Goal: Task Accomplishment & Management: Complete application form

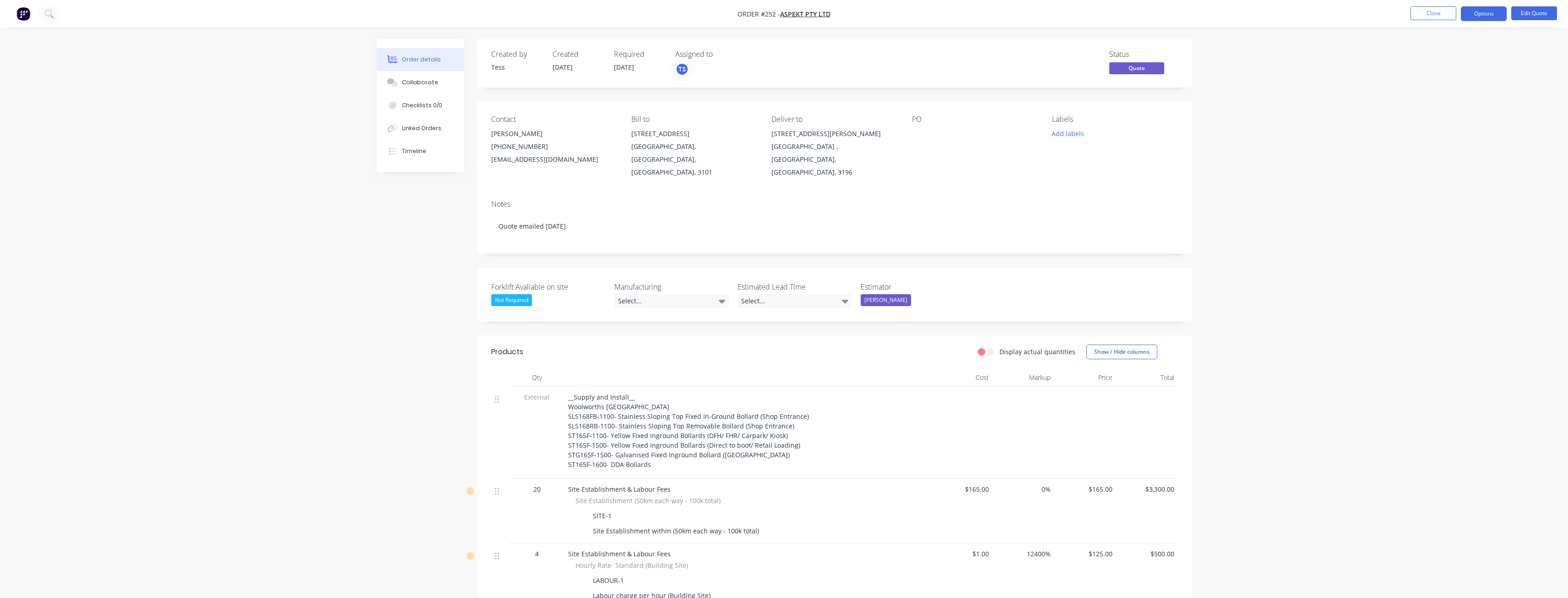
click at [19, 10] on img "button" at bounding box center [23, 13] width 14 height 14
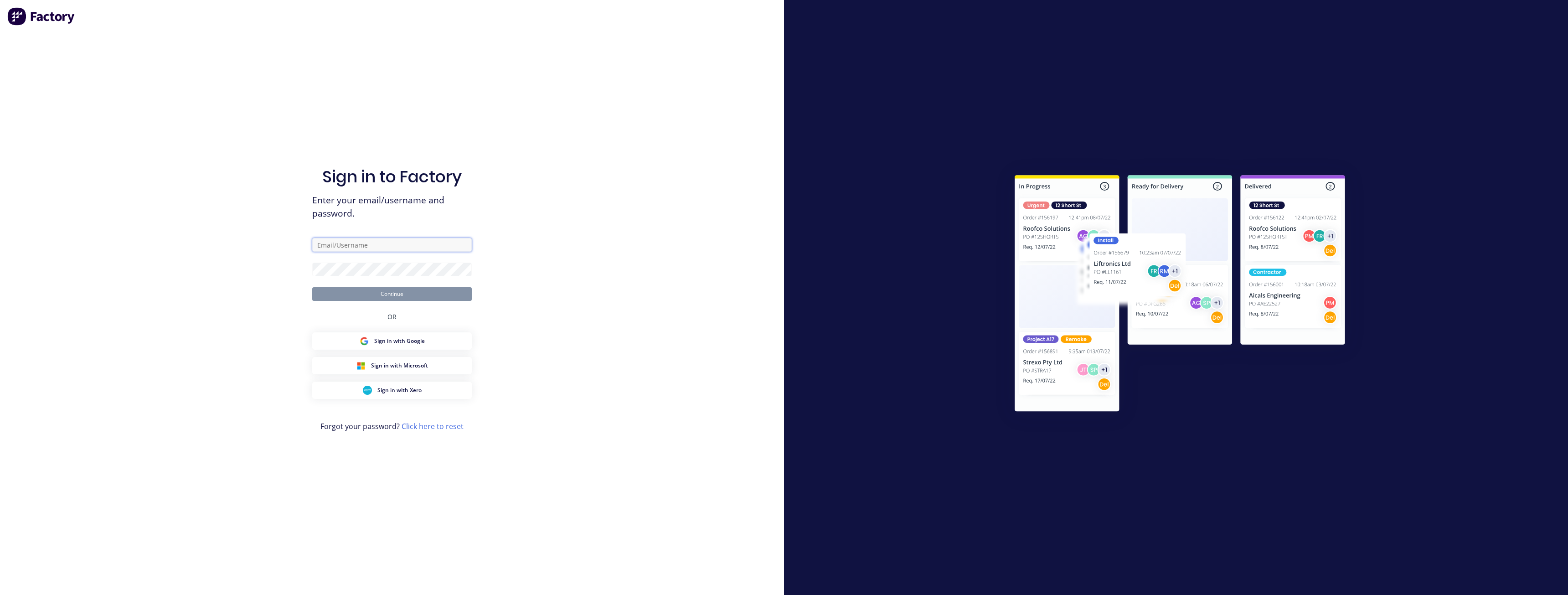
type input "[PERSON_NAME][EMAIL_ADDRESS][DOMAIN_NAME]"
click at [392, 292] on button "Continue" at bounding box center [392, 294] width 159 height 14
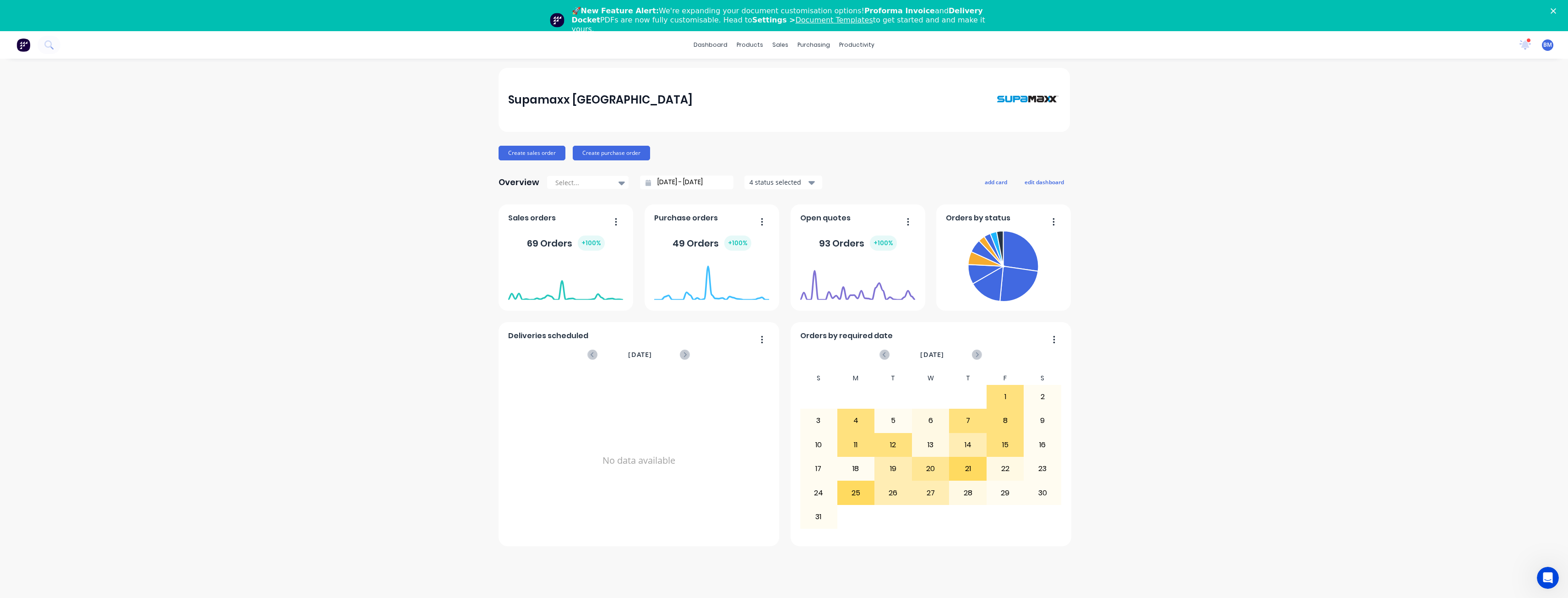
click at [1557, 9] on icon "Close" at bounding box center [1554, 11] width 6 height 6
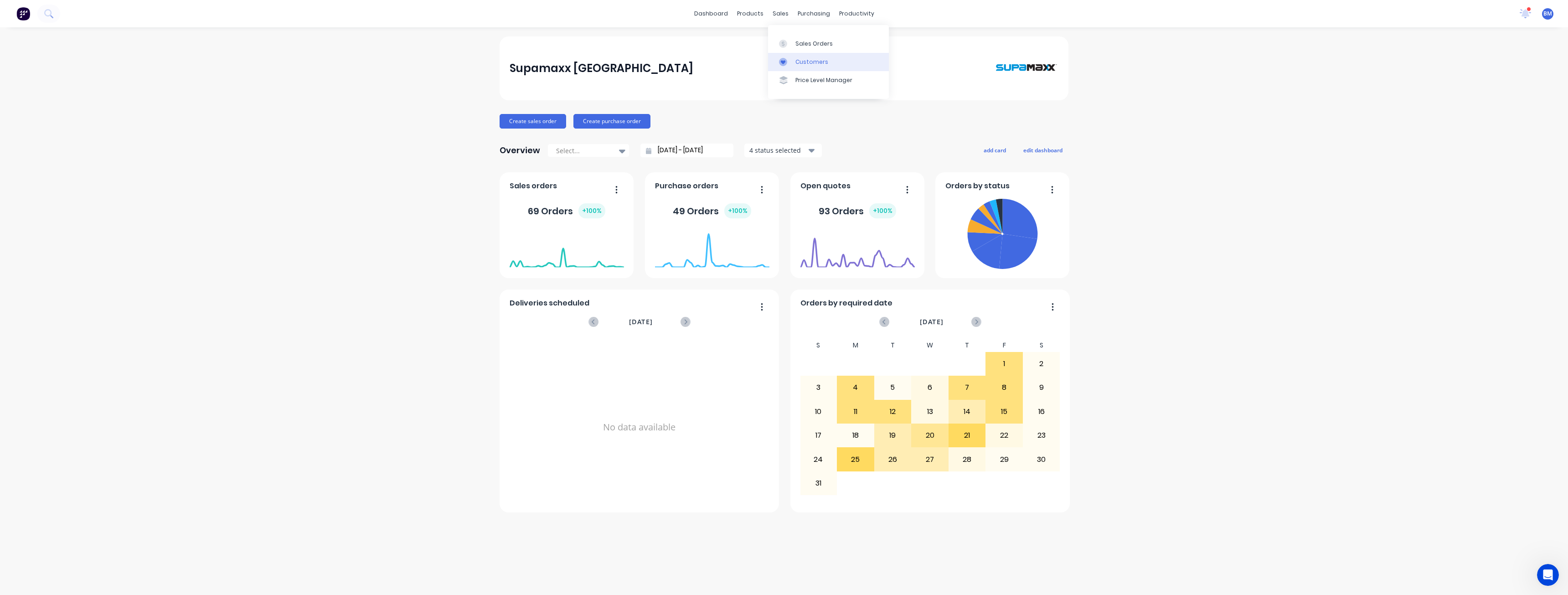
click at [803, 58] on div "Customers" at bounding box center [812, 61] width 33 height 8
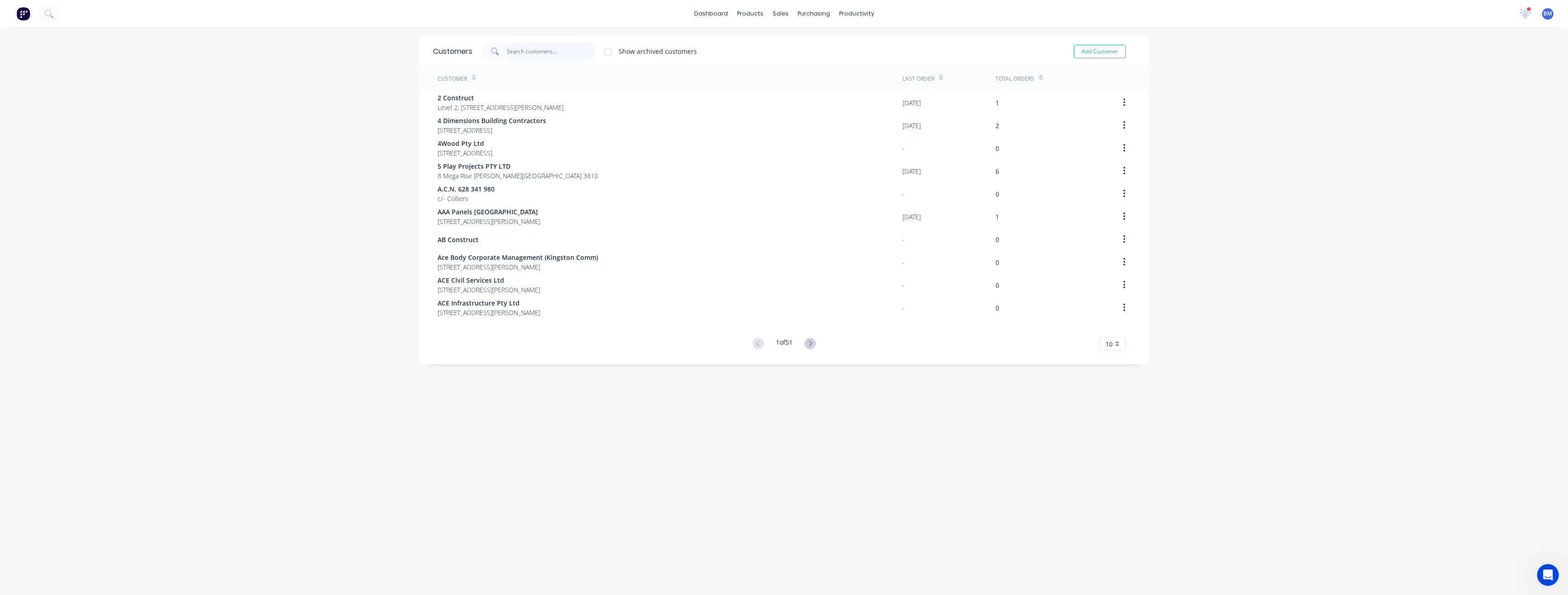
click at [524, 57] on input "text" at bounding box center [551, 51] width 89 height 18
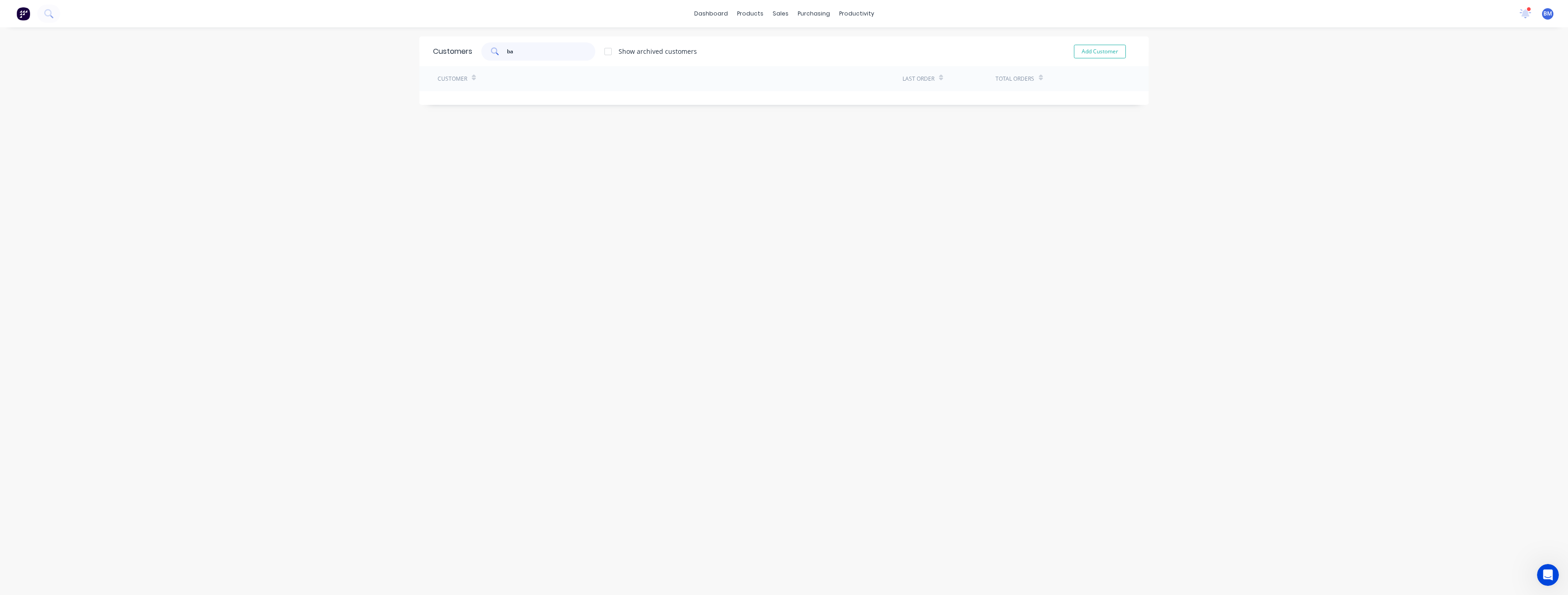
type input "b"
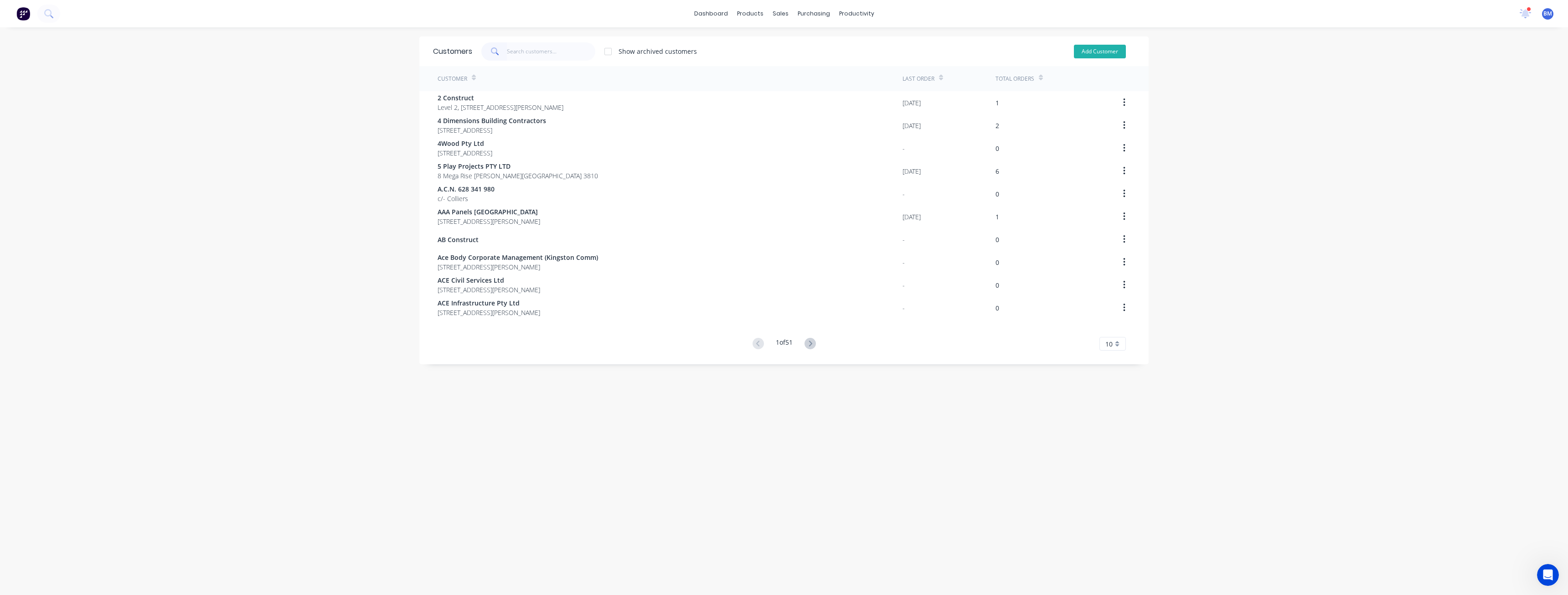
click at [1093, 50] on button "Add Customer" at bounding box center [1100, 51] width 52 height 14
select select "AU"
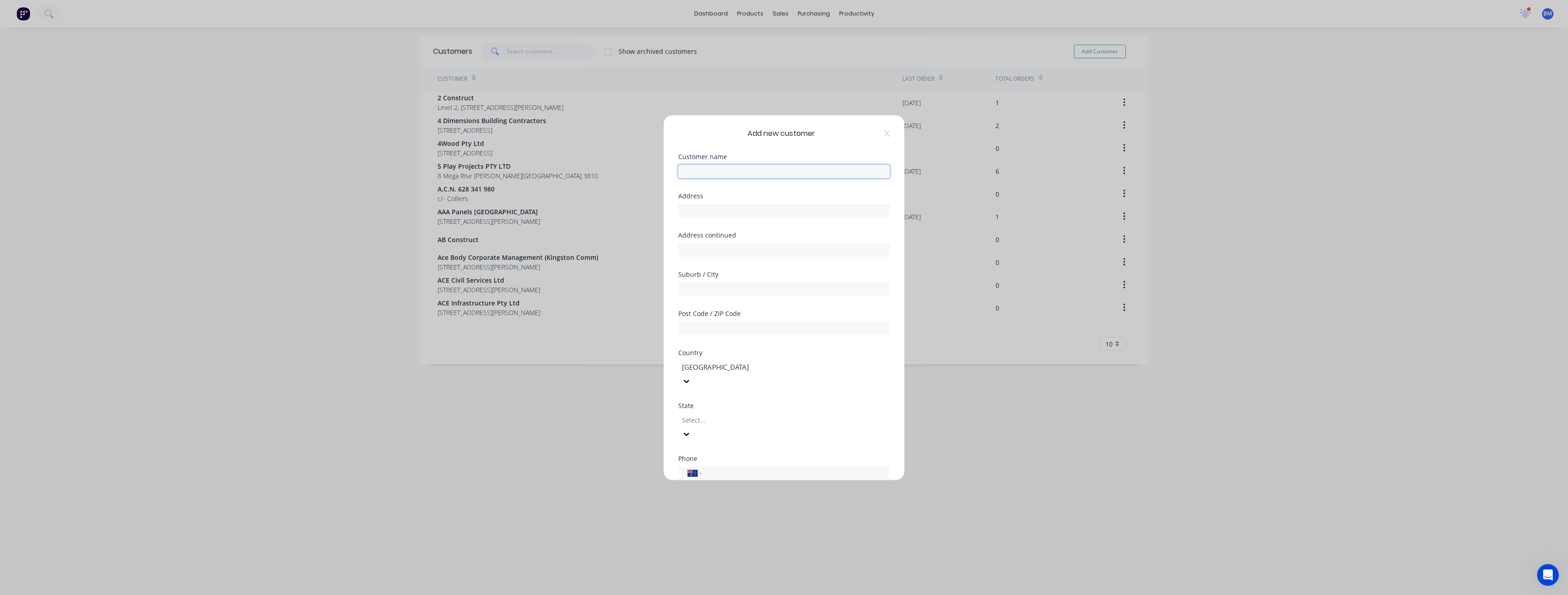
click at [719, 171] on input "text" at bounding box center [784, 171] width 212 height 14
type input "Badge Constructions"
click at [703, 210] on input "text" at bounding box center [784, 210] width 212 height 14
drag, startPoint x: 707, startPoint y: 202, endPoint x: 699, endPoint y: 207, distance: 9.4
click at [699, 207] on input "text" at bounding box center [784, 210] width 212 height 14
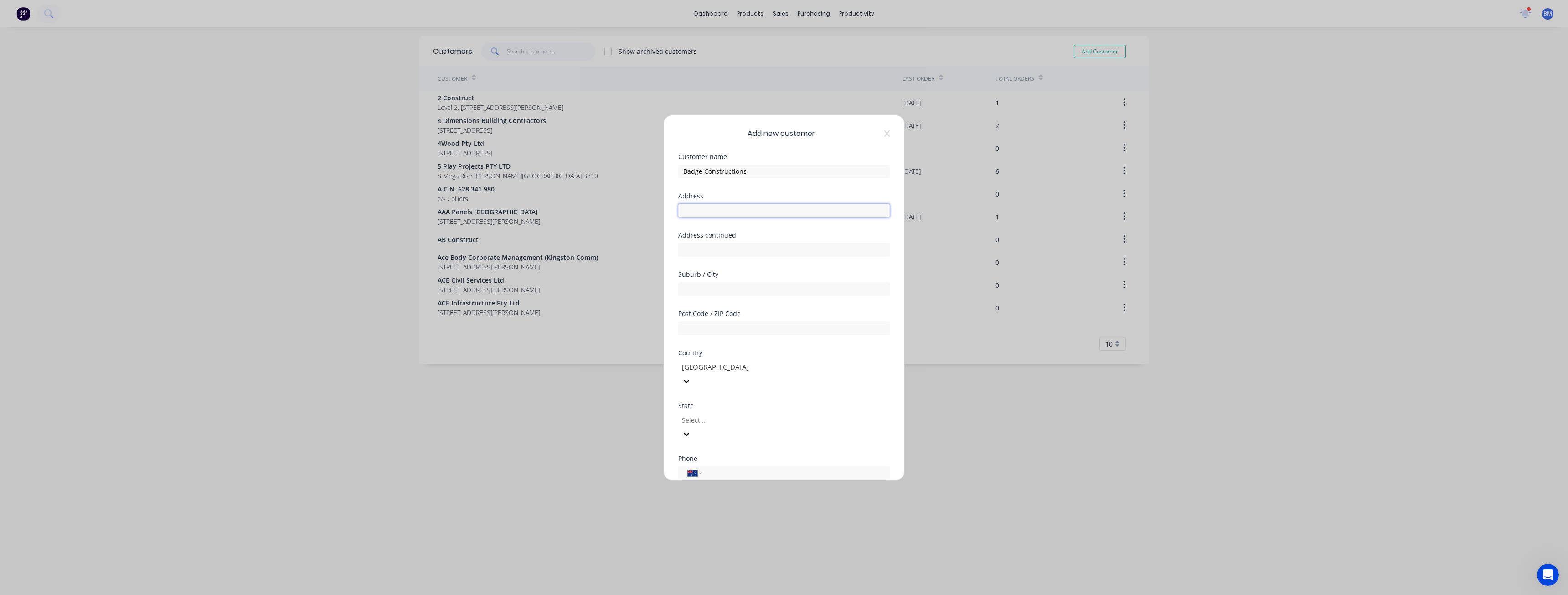
paste input "[STREET_ADDRESS]"
type input "[STREET_ADDRESS]"
click at [698, 291] on input "text" at bounding box center [784, 289] width 212 height 14
click at [705, 288] on input "text" at bounding box center [784, 289] width 212 height 14
paste input "Bulimba"
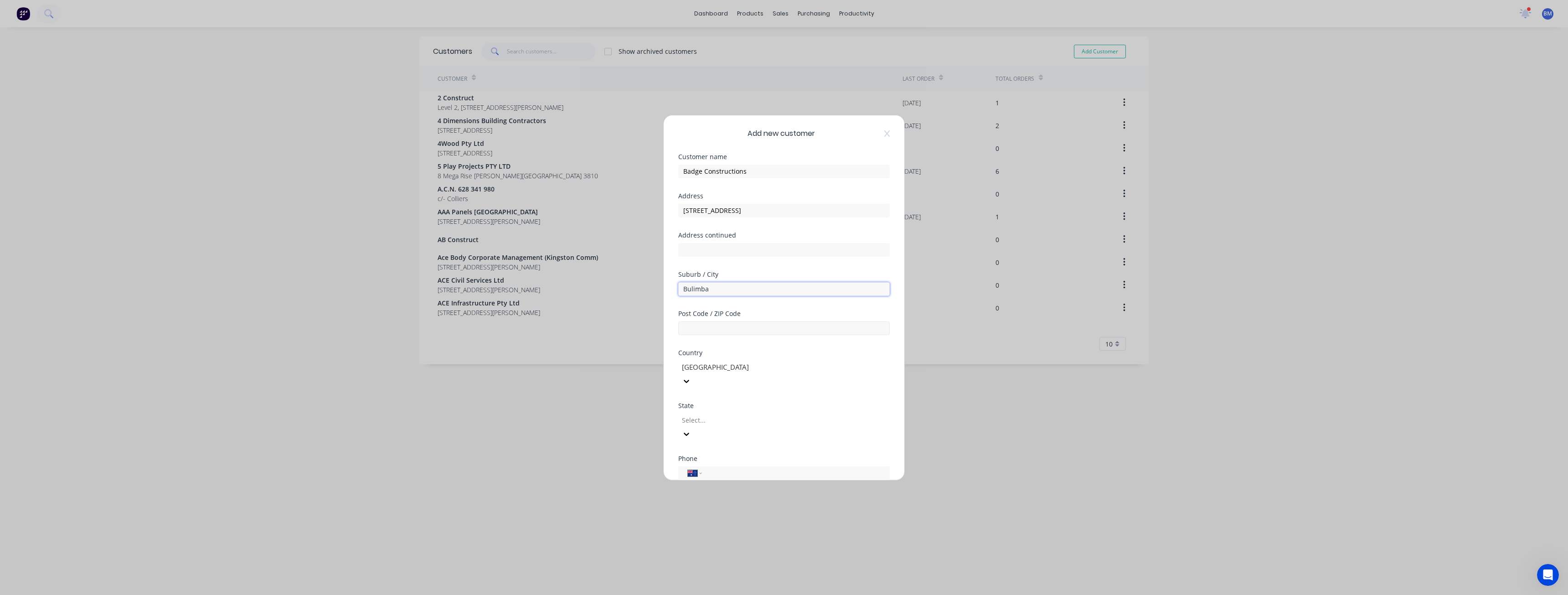
type input "Bulimba"
click at [709, 327] on input "text" at bounding box center [784, 328] width 212 height 14
type input "4171"
click at [720, 414] on div at bounding box center [746, 420] width 131 height 11
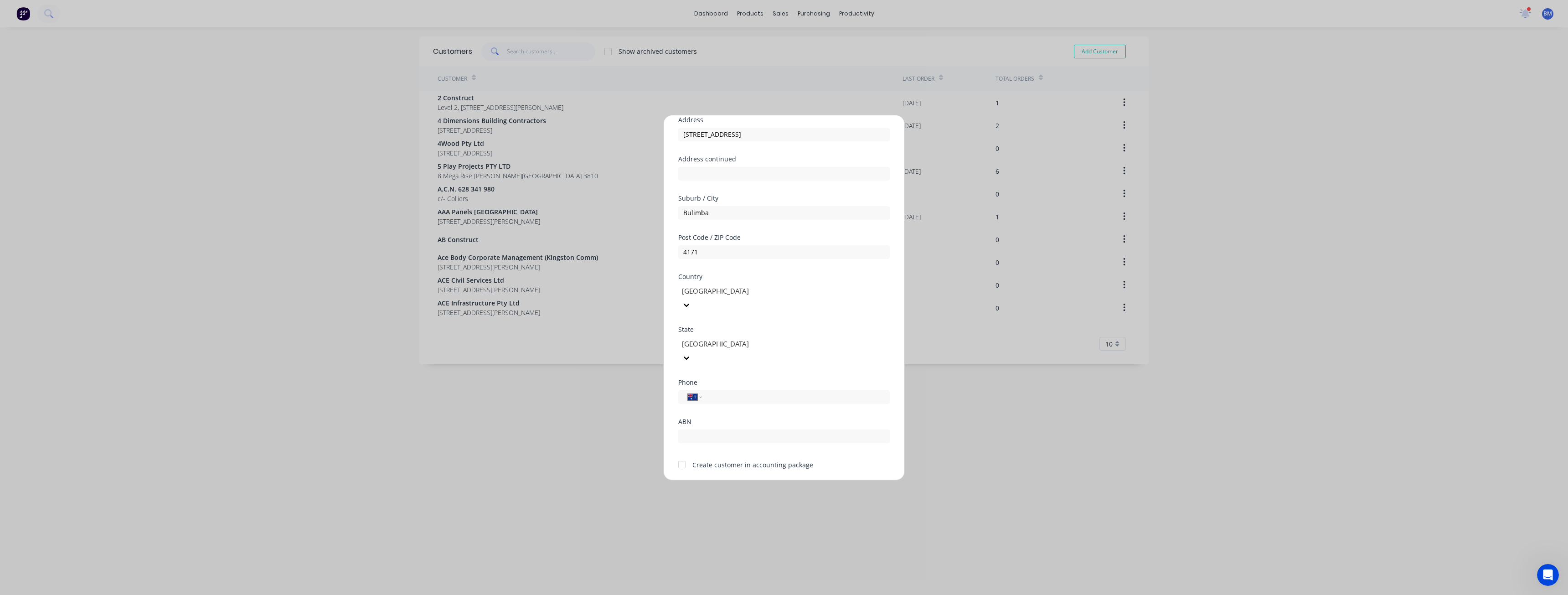
scroll to position [80, 0]
click at [732, 386] on div "International [GEOGRAPHIC_DATA] [GEOGRAPHIC_DATA] [GEOGRAPHIC_DATA] [GEOGRAPHIC…" at bounding box center [784, 393] width 212 height 14
drag, startPoint x: 733, startPoint y: 365, endPoint x: 737, endPoint y: 365, distance: 4.0
click at [733, 388] on input "tel" at bounding box center [794, 393] width 172 height 10
click at [724, 388] on input "tel" at bounding box center [794, 393] width 172 height 10
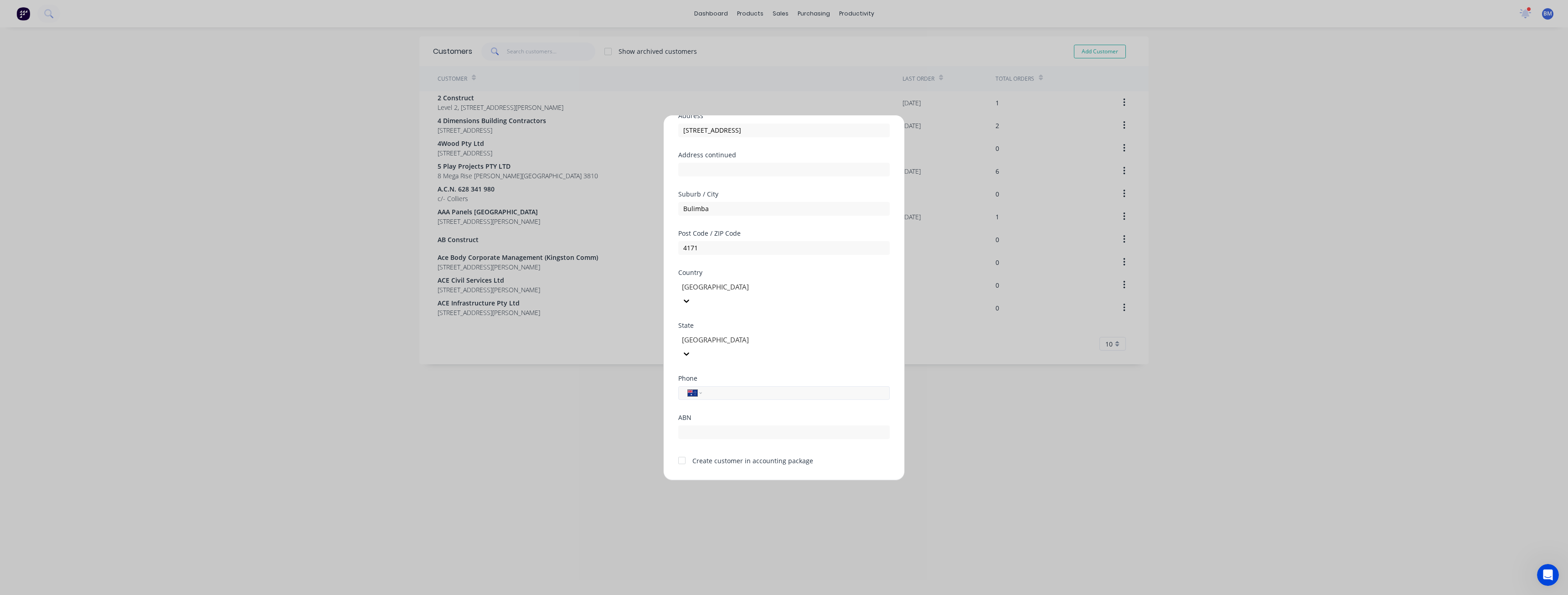
paste input "[PHONE_NUMBER]"
type input "[PHONE_NUMBER]"
click at [727, 382] on div "Phone International [GEOGRAPHIC_DATA] [GEOGRAPHIC_DATA] [GEOGRAPHIC_DATA] [GEOG…" at bounding box center [784, 394] width 212 height 40
click at [683, 451] on div at bounding box center [682, 459] width 18 height 18
click at [703, 426] on input "text" at bounding box center [784, 432] width 212 height 14
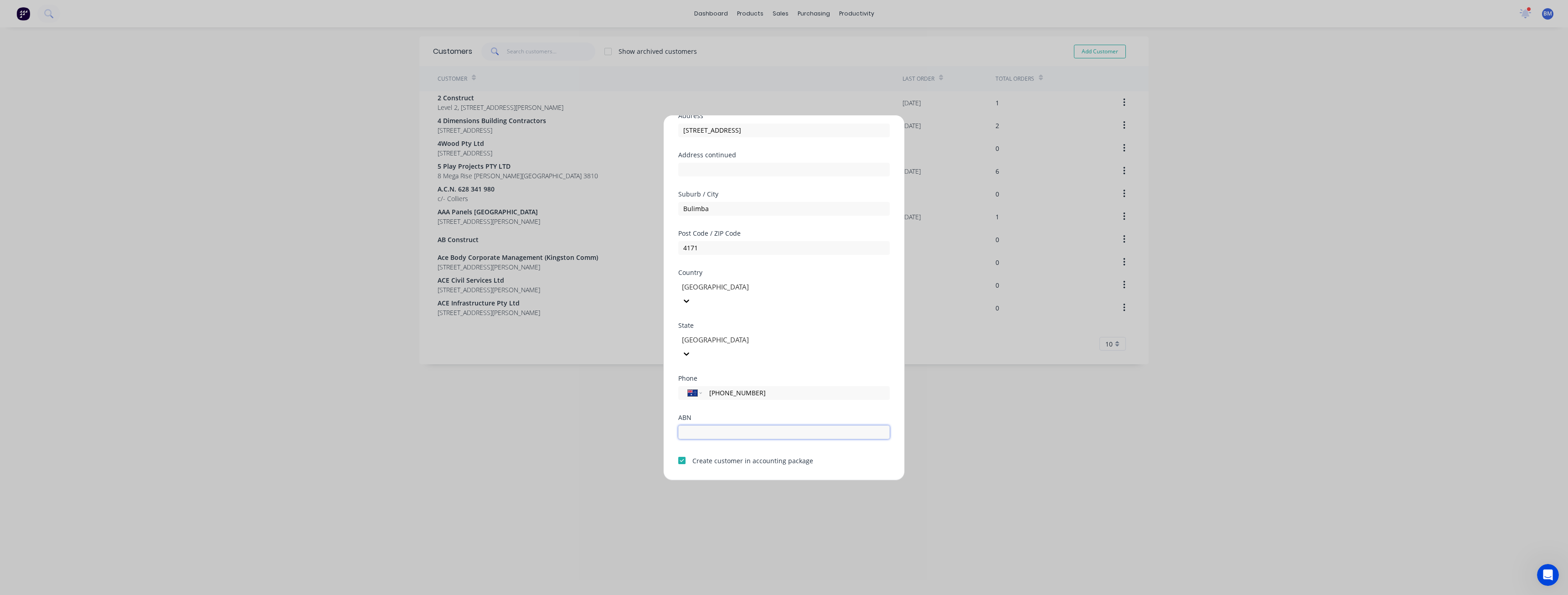
click at [710, 426] on input "text" at bounding box center [784, 432] width 212 height 14
paste input "63 092 774 662"
type input "63 092 774 662"
drag, startPoint x: 862, startPoint y: 437, endPoint x: 842, endPoint y: 443, distance: 20.9
click at [862, 454] on div "Create customer in accounting package" at bounding box center [784, 459] width 212 height 12
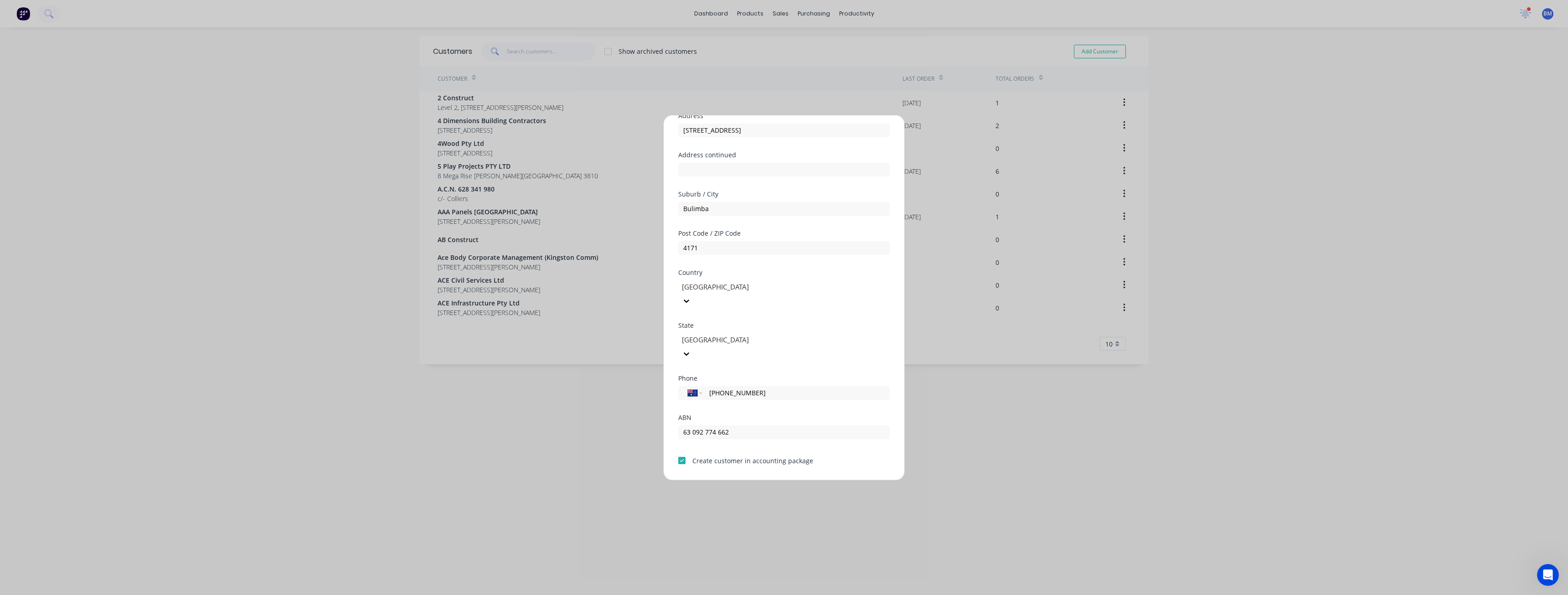
click at [753, 480] on button "Save" at bounding box center [755, 487] width 50 height 14
click at [746, 480] on button "Save" at bounding box center [755, 487] width 50 height 14
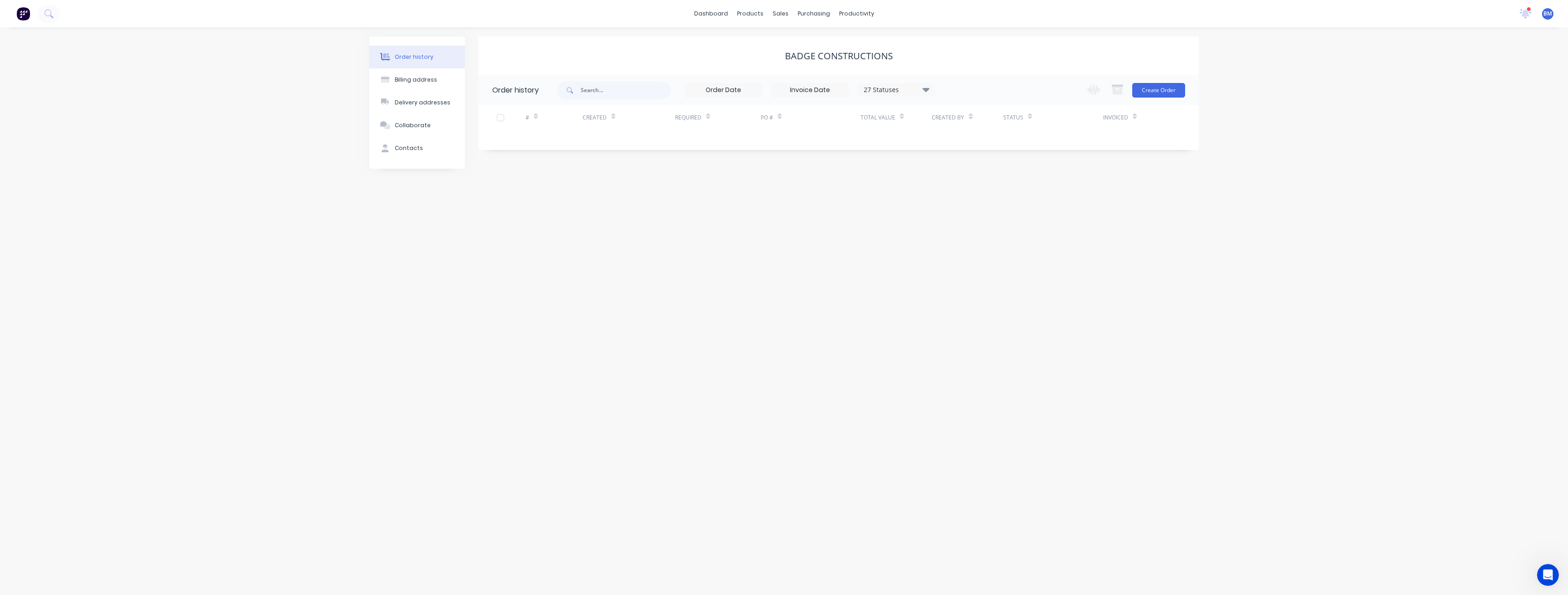
click at [821, 304] on div "Order history Billing address Delivery addresses Collaborate Contacts Badge Con…" at bounding box center [784, 311] width 1568 height 568
click at [865, 60] on div "Planner" at bounding box center [869, 61] width 22 height 8
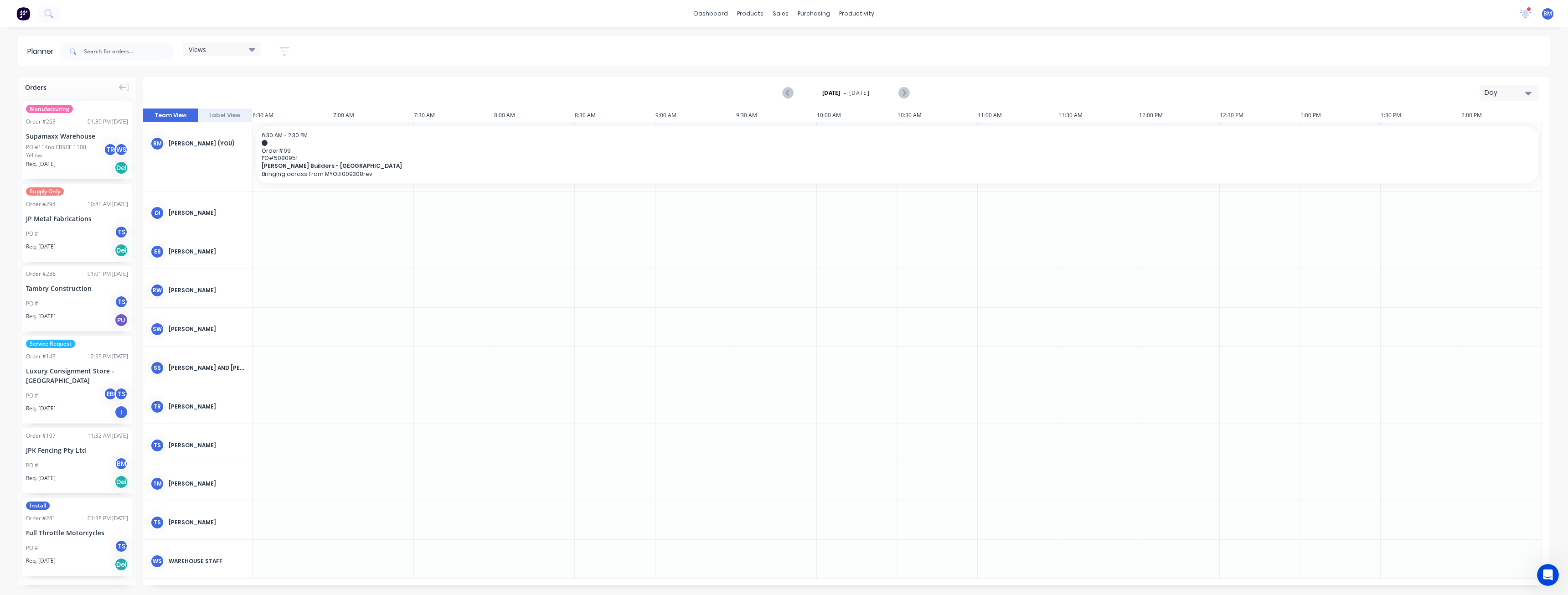
click at [1510, 88] on div "Day" at bounding box center [1506, 92] width 42 height 9
click at [1511, 88] on div "Day" at bounding box center [1506, 92] width 42 height 9
click at [1472, 158] on div "Month" at bounding box center [1494, 153] width 90 height 18
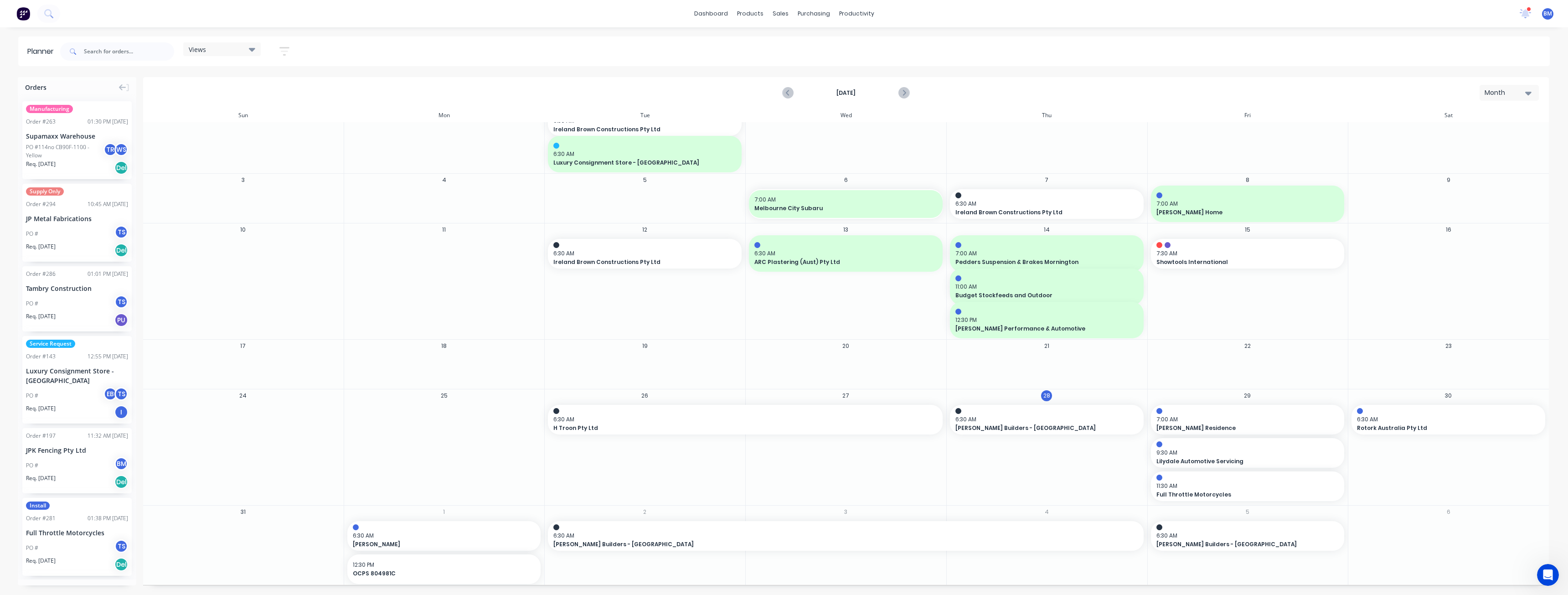
scroll to position [69, 0]
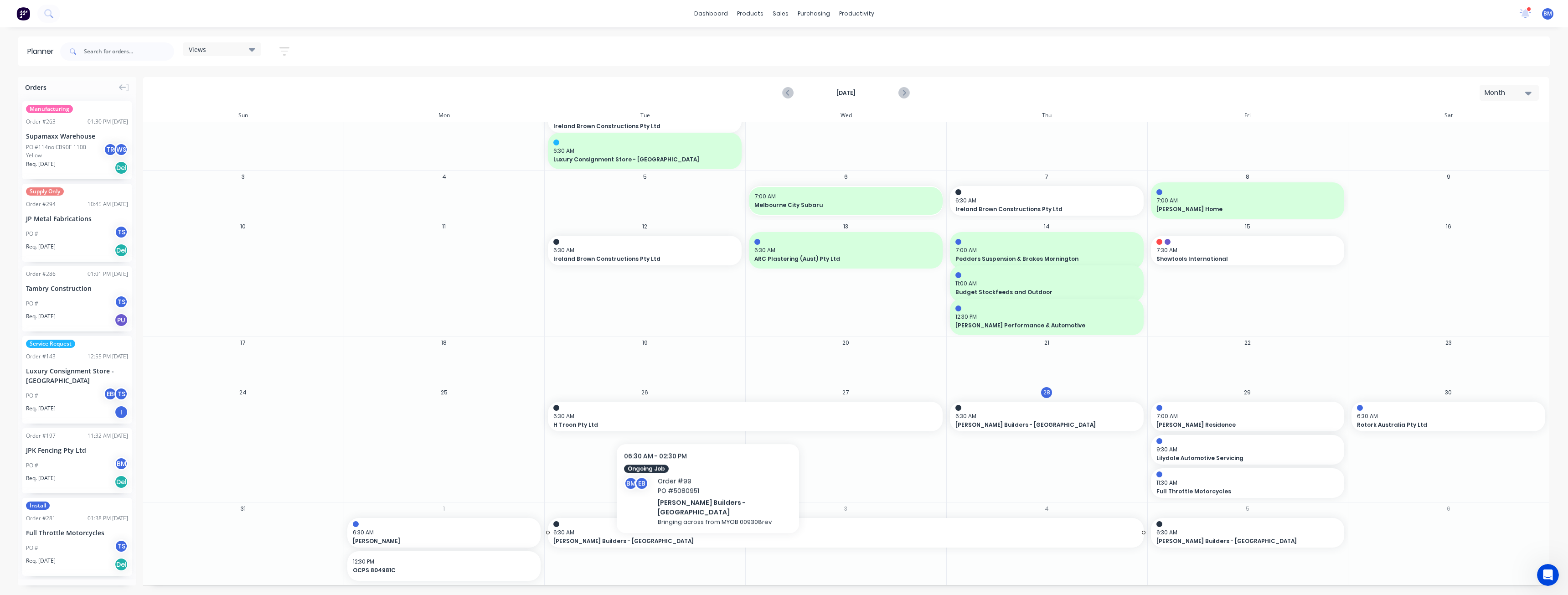
drag, startPoint x: 1140, startPoint y: 534, endPoint x: 695, endPoint y: 538, distance: 445.0
click at [695, 538] on div "6:30 AM [PERSON_NAME] Builders - [GEOGRAPHIC_DATA]" at bounding box center [846, 532] width 595 height 29
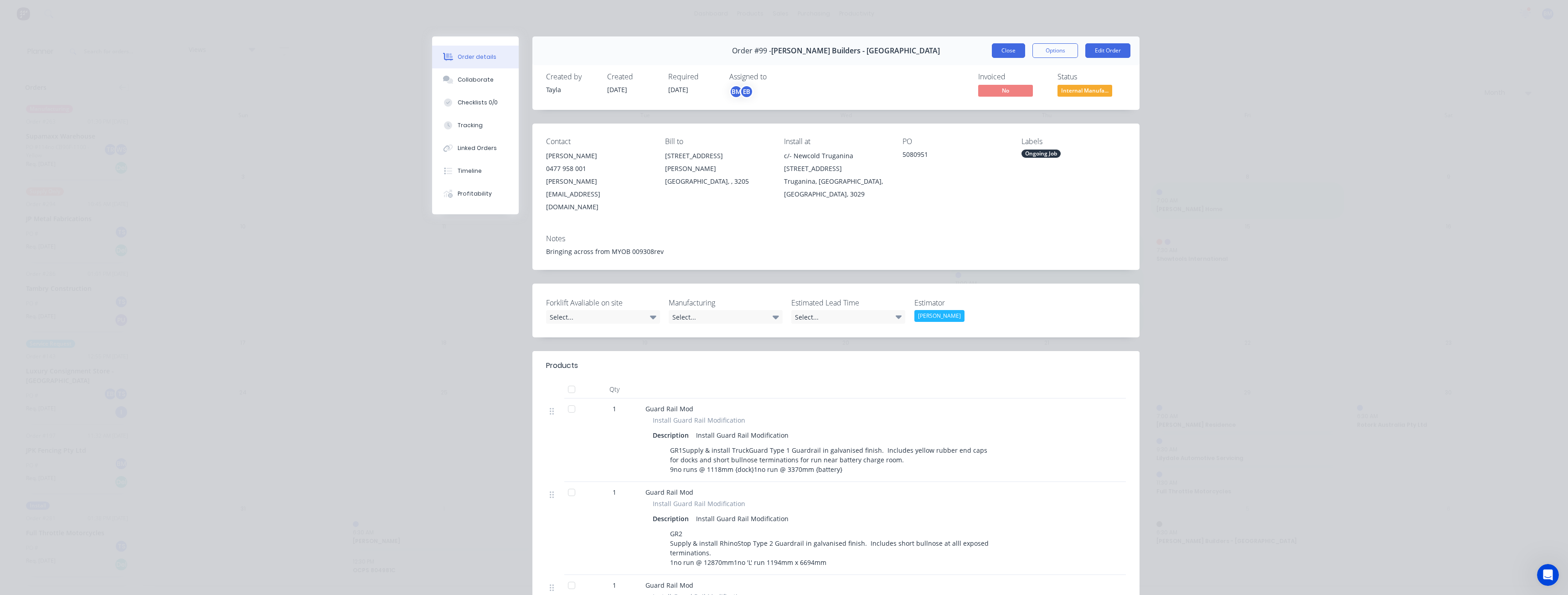
click at [1006, 48] on button "Close" at bounding box center [1008, 50] width 33 height 14
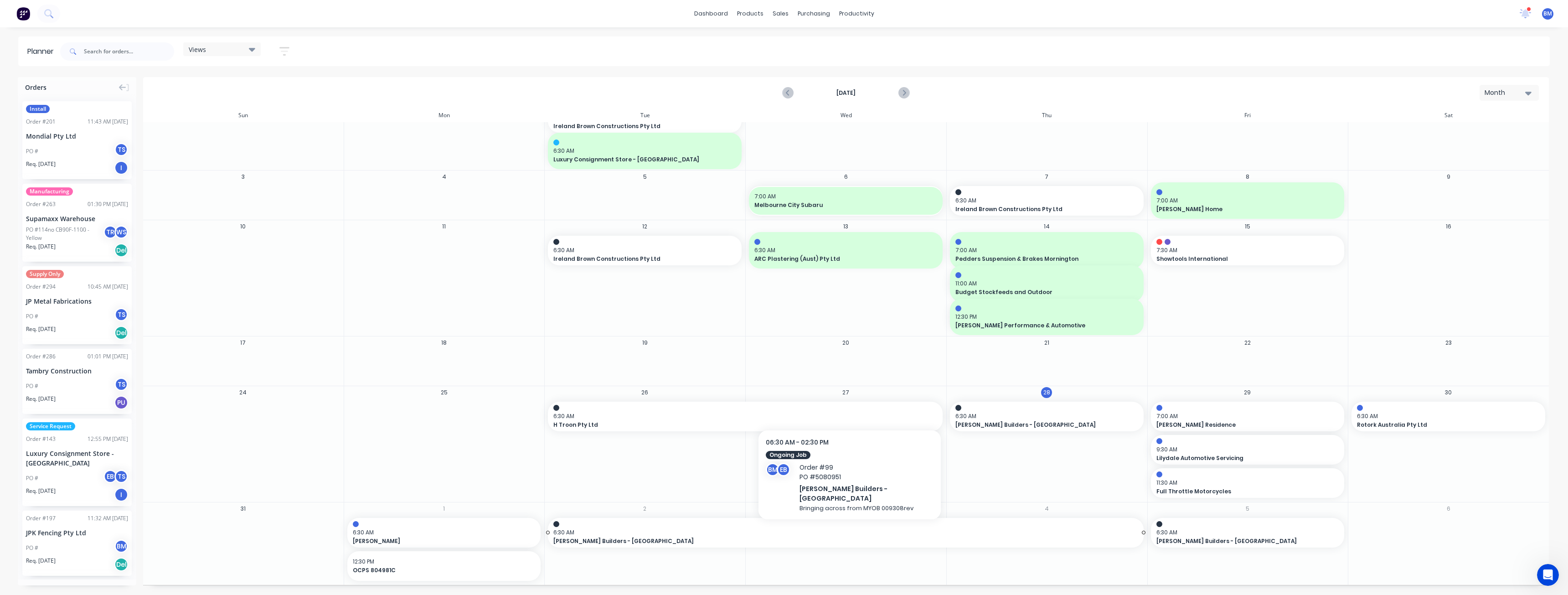
drag, startPoint x: 1138, startPoint y: 531, endPoint x: 1083, endPoint y: 536, distance: 55.2
click at [1083, 536] on div "31 1 6:30 AM Costco Ardeer 12:30 PM OCPS 804981C 2 6:30 AM [PERSON_NAME] Builde…" at bounding box center [847, 543] width 1407 height 83
click at [776, 545] on div "Delete timeslot" at bounding box center [807, 549] width 98 height 19
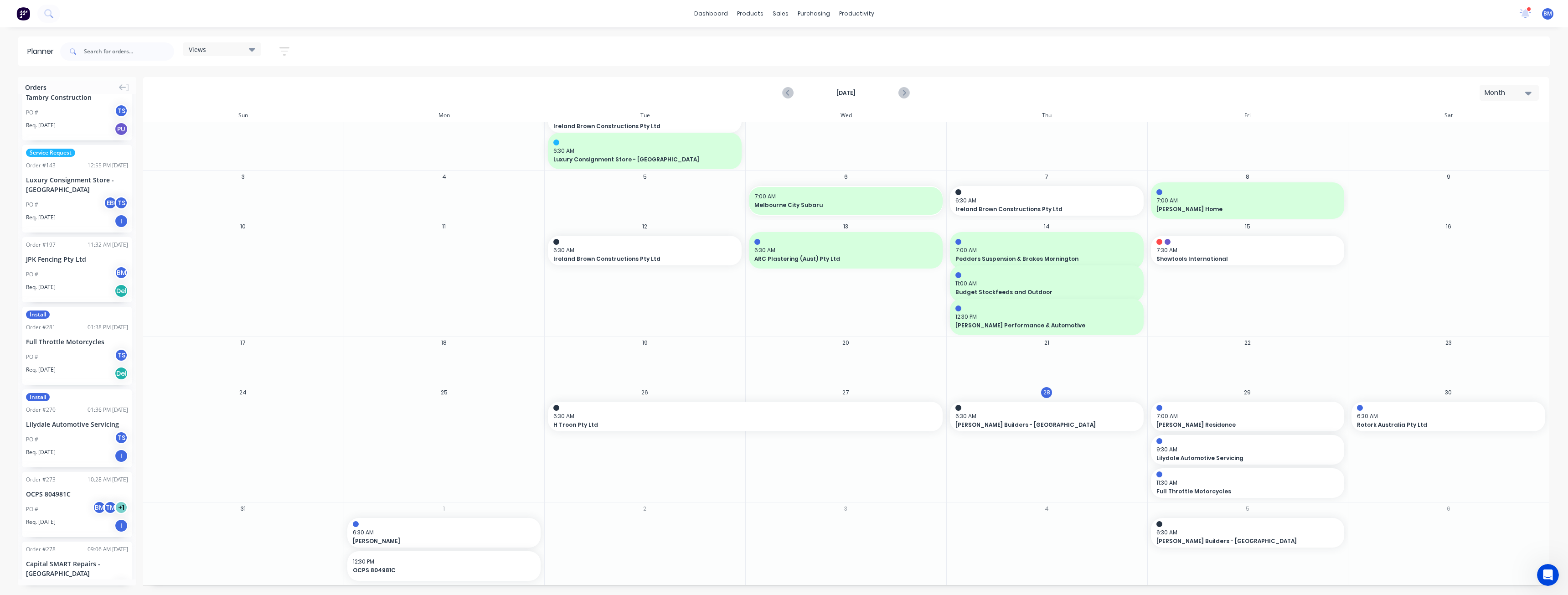
scroll to position [0, 0]
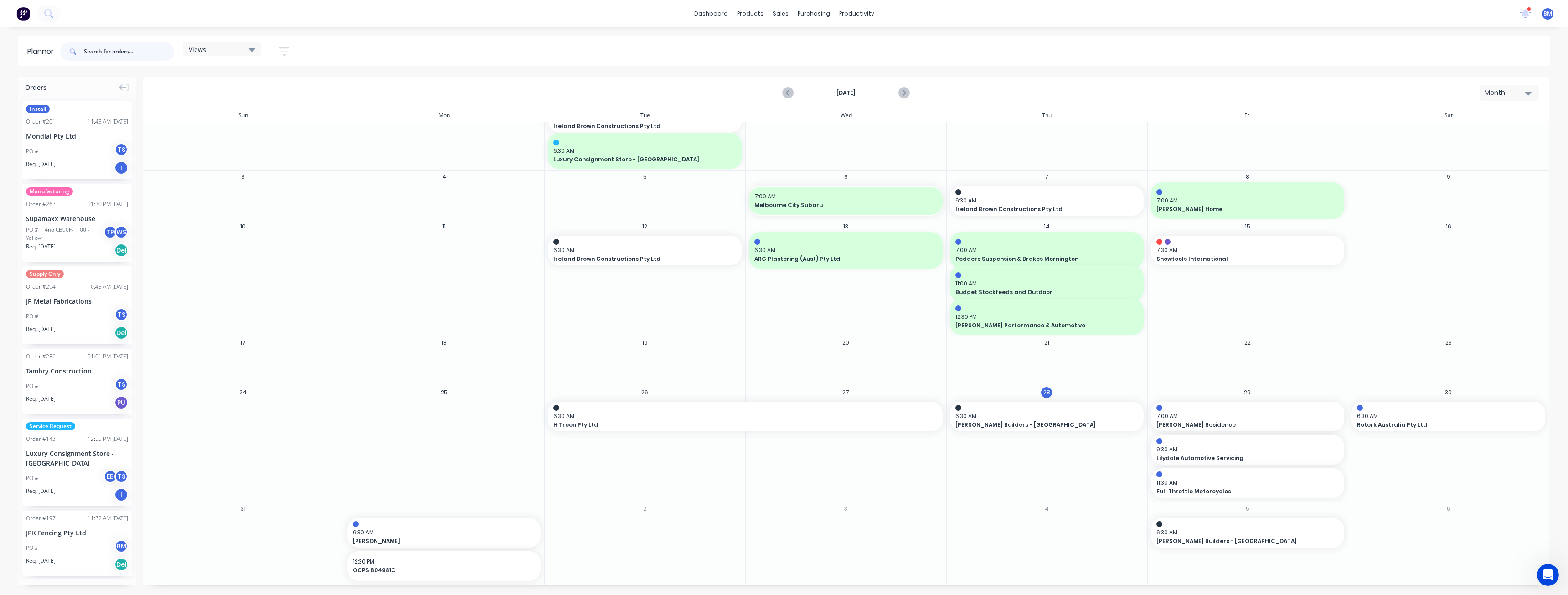
click at [115, 52] on input "text" at bounding box center [129, 51] width 90 height 18
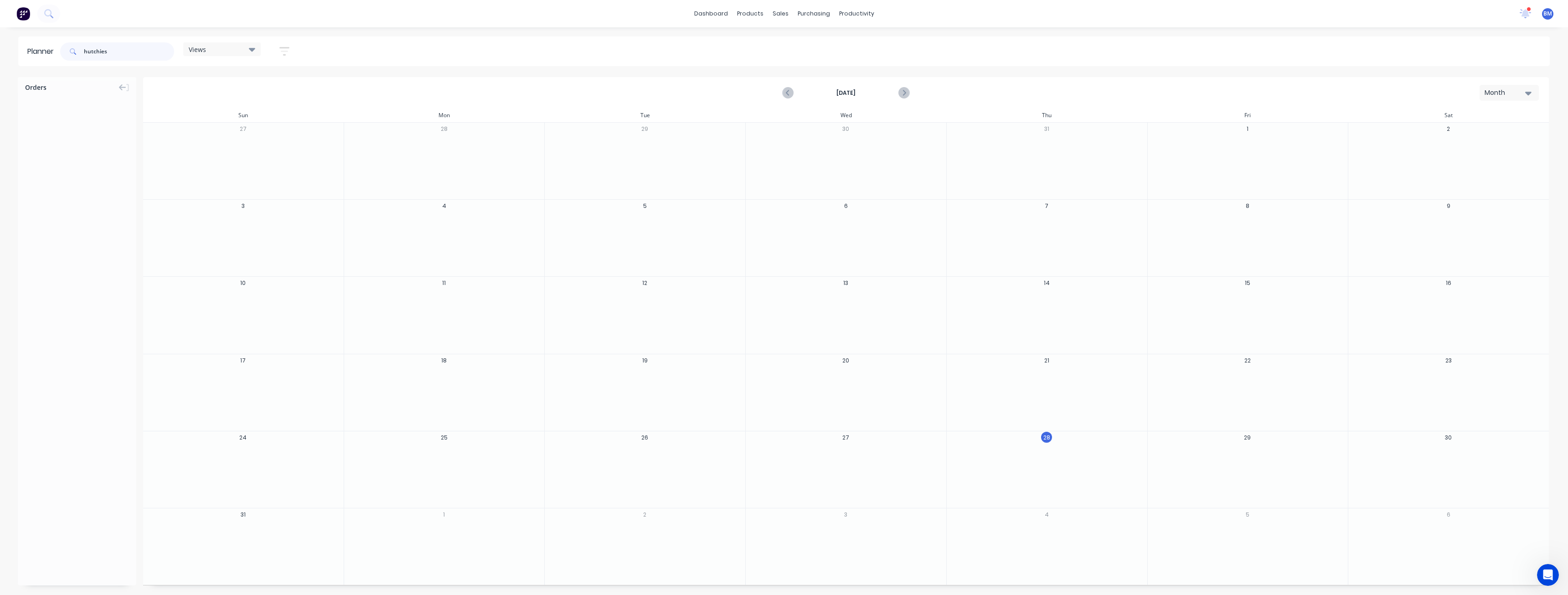
click at [115, 48] on input "hutchies" at bounding box center [129, 51] width 90 height 18
type input "hutch"
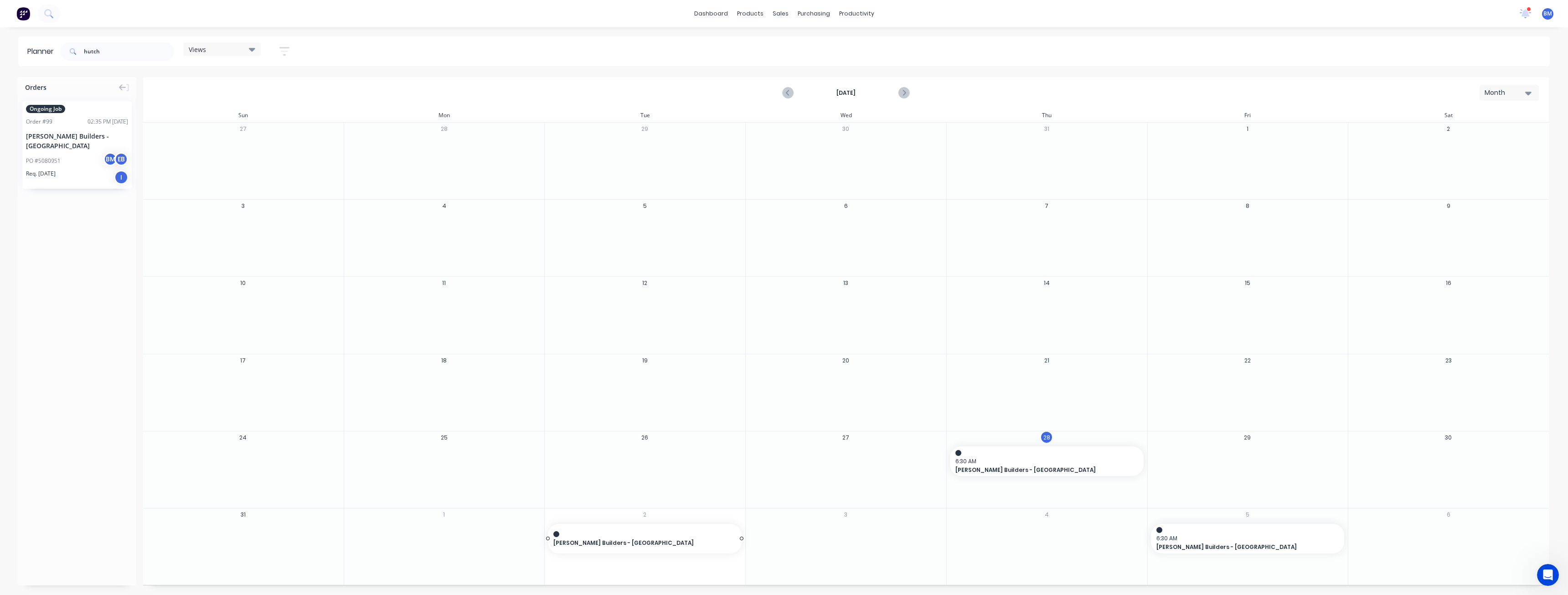
drag, startPoint x: 62, startPoint y: 137, endPoint x: 613, endPoint y: 539, distance: 682.1
click at [1303, 550] on div "Delete timeslot" at bounding box center [1329, 549] width 98 height 19
click at [95, 578] on span "×" at bounding box center [94, 577] width 6 height 13
drag, startPoint x: 111, startPoint y: 52, endPoint x: 52, endPoint y: 53, distance: 59.0
click at [52, 53] on header "Planner hutch Views Save new view None (Default) edit Show/Hide users Show/Hide…" at bounding box center [784, 51] width 1532 height 29
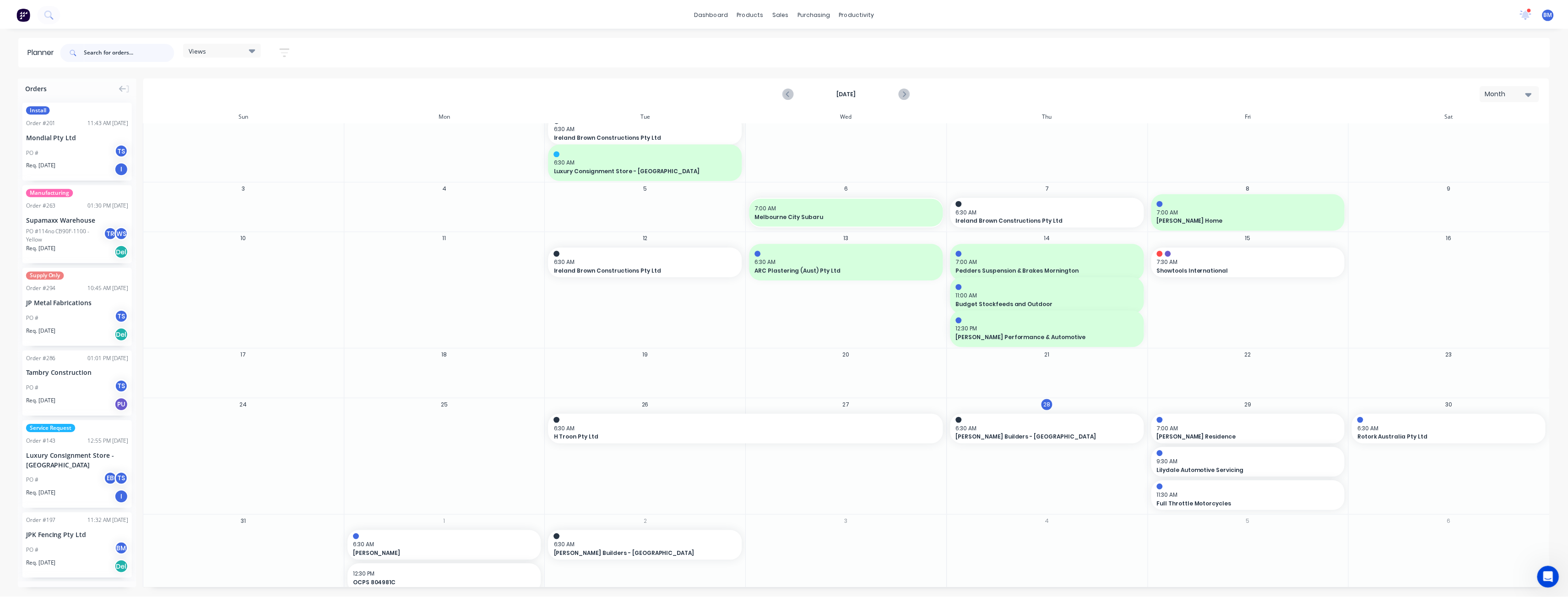
scroll to position [69, 0]
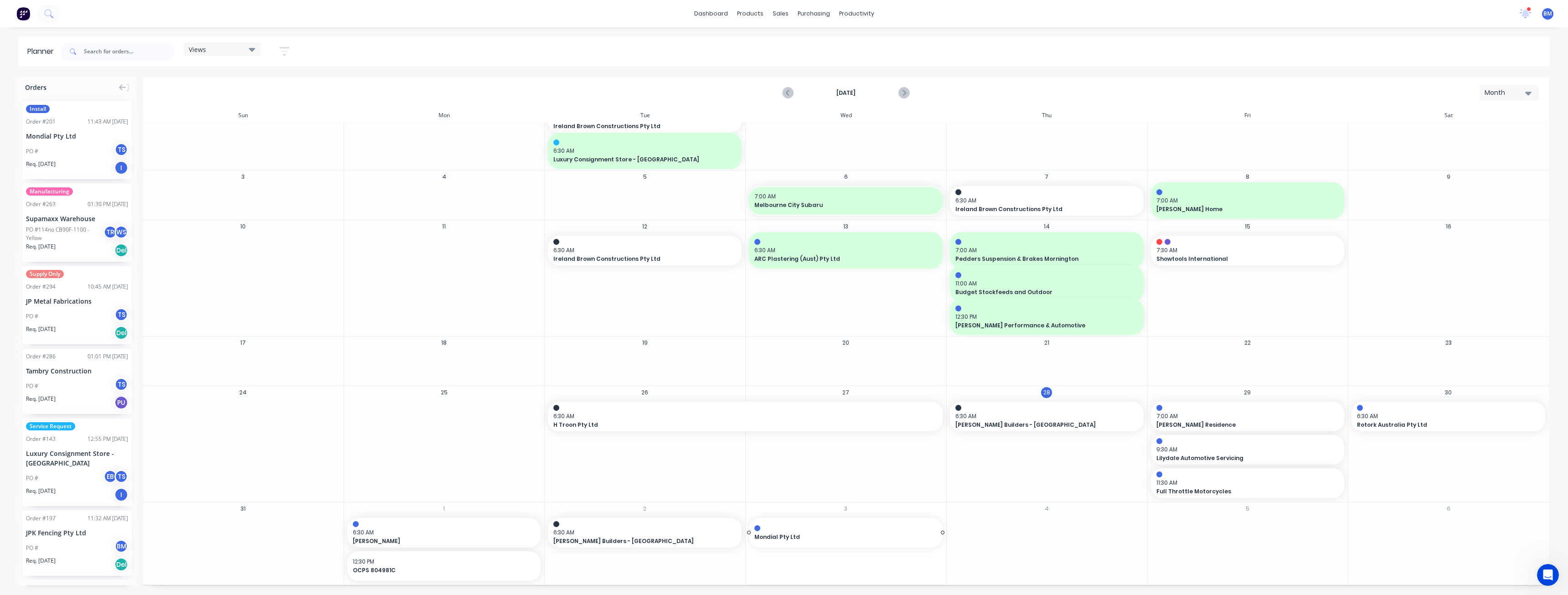
drag, startPoint x: 57, startPoint y: 137, endPoint x: 808, endPoint y: 511, distance: 839.0
click at [920, 472] on div "Set start/finish time" at bounding box center [940, 474] width 98 height 19
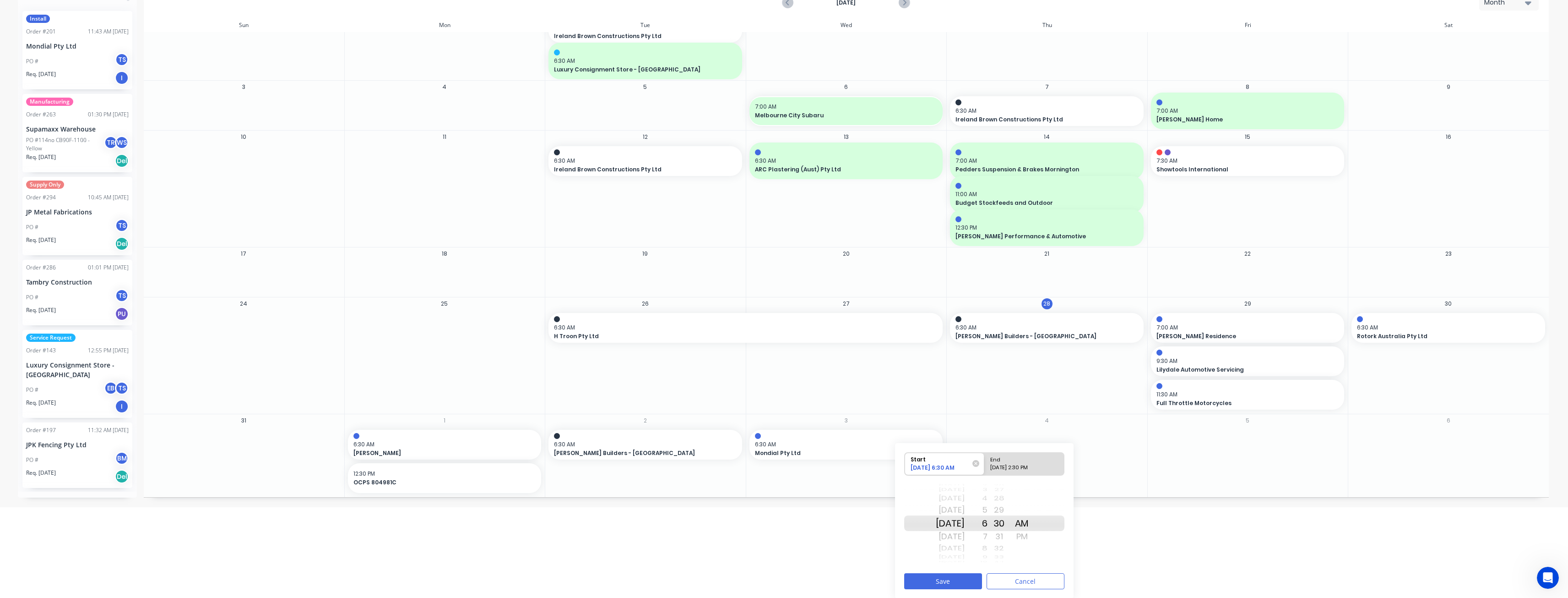
scroll to position [91, 0]
click at [956, 579] on button "Save" at bounding box center [943, 580] width 78 height 16
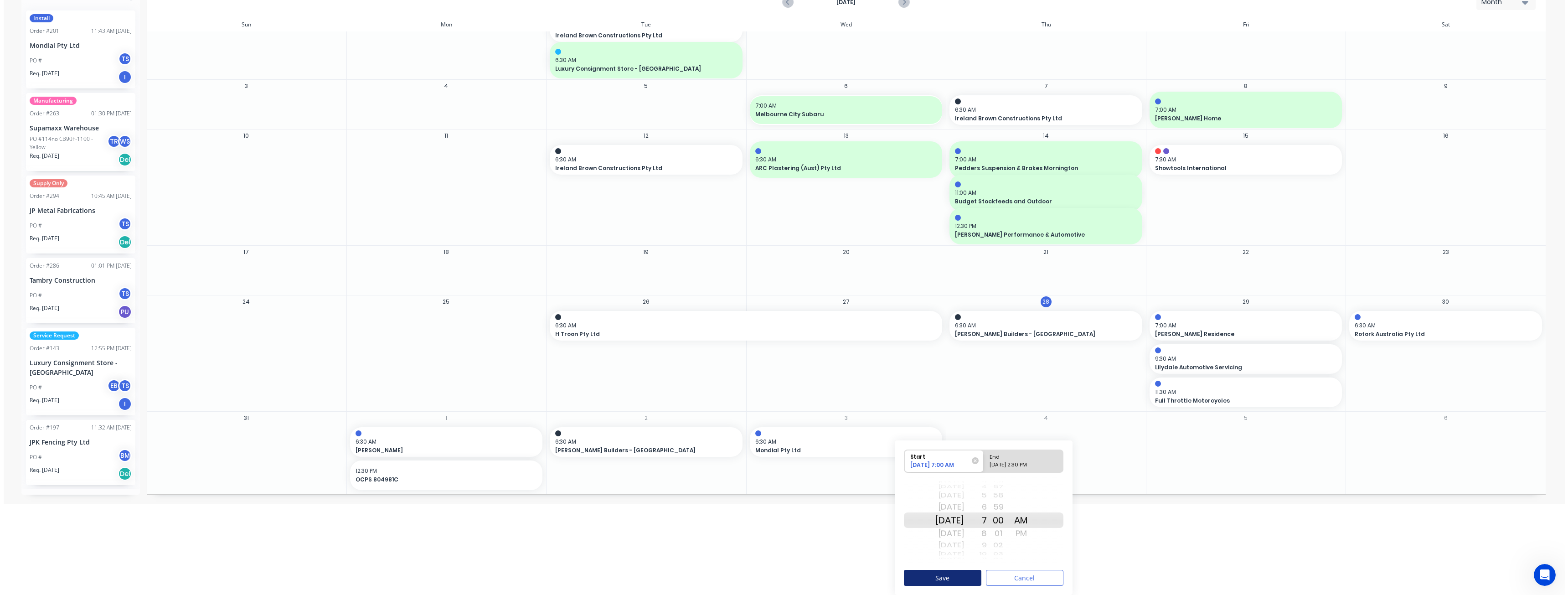
scroll to position [0, 0]
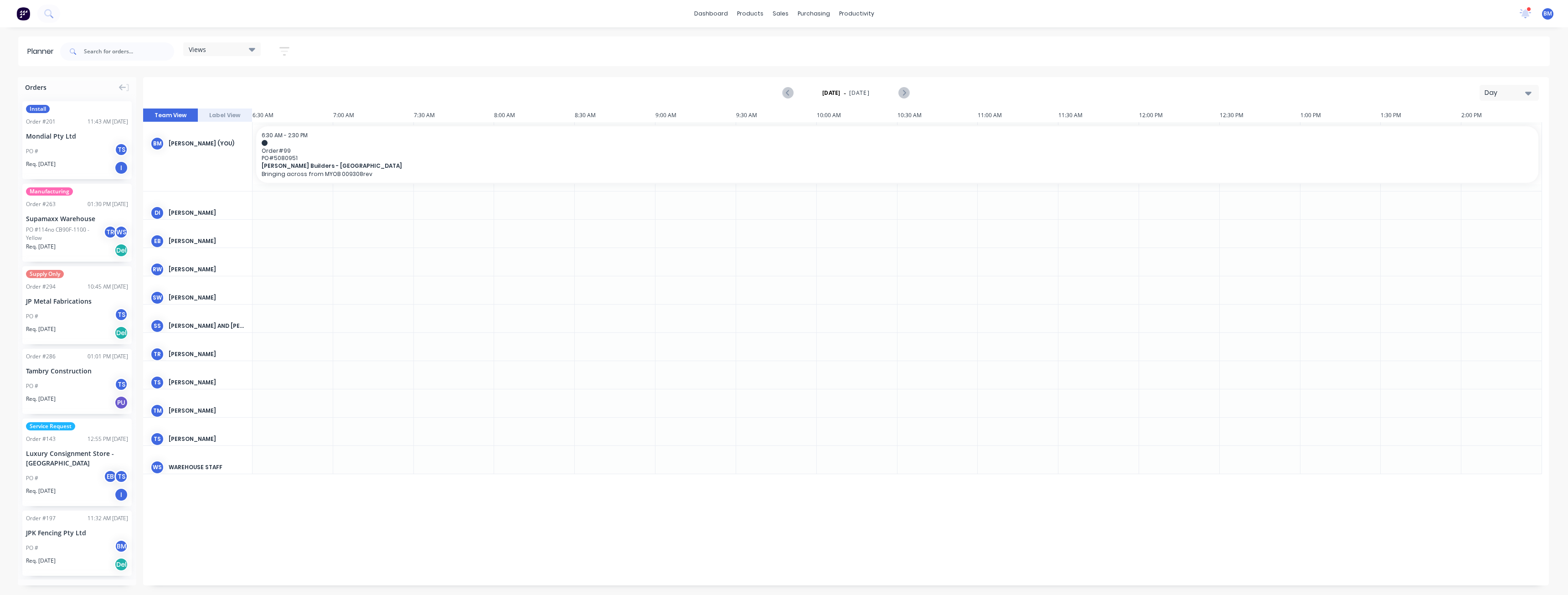
click at [1518, 88] on button "Day" at bounding box center [1509, 92] width 59 height 16
click at [1496, 151] on div "Month" at bounding box center [1494, 153] width 90 height 18
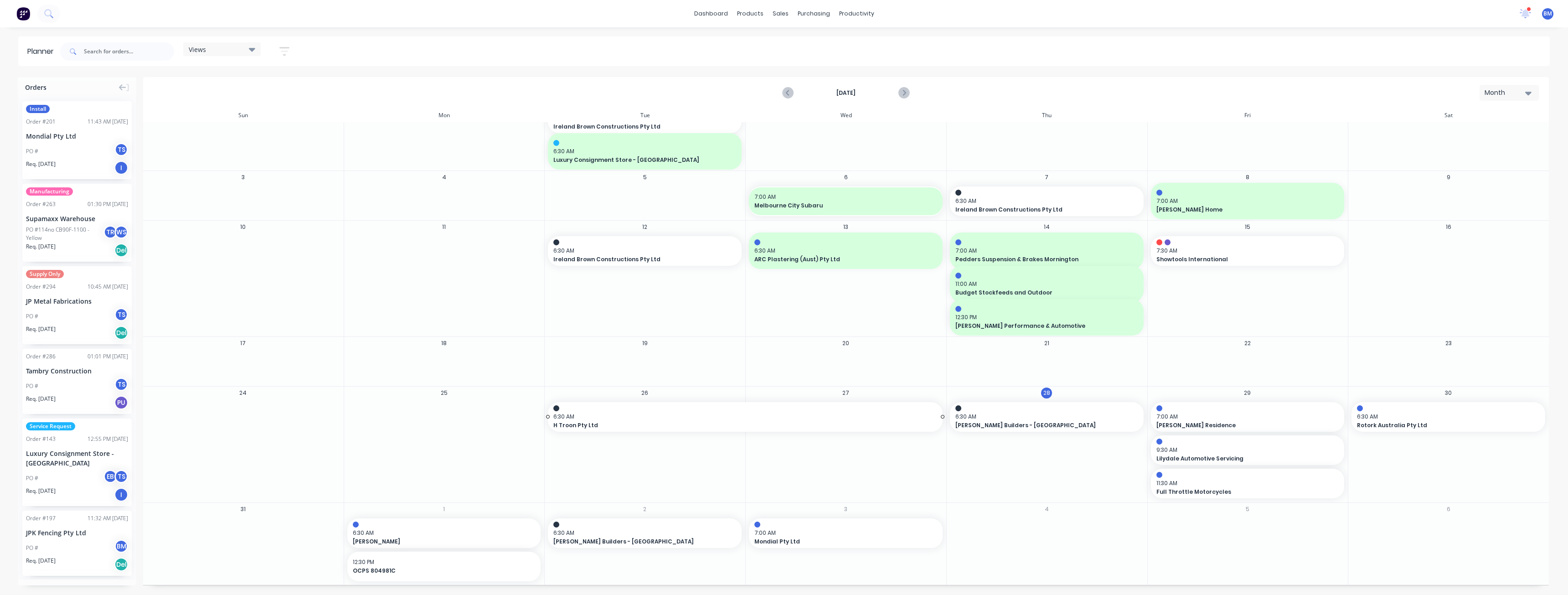
scroll to position [69, 0]
click at [808, 533] on span "7:00 AM" at bounding box center [843, 532] width 178 height 8
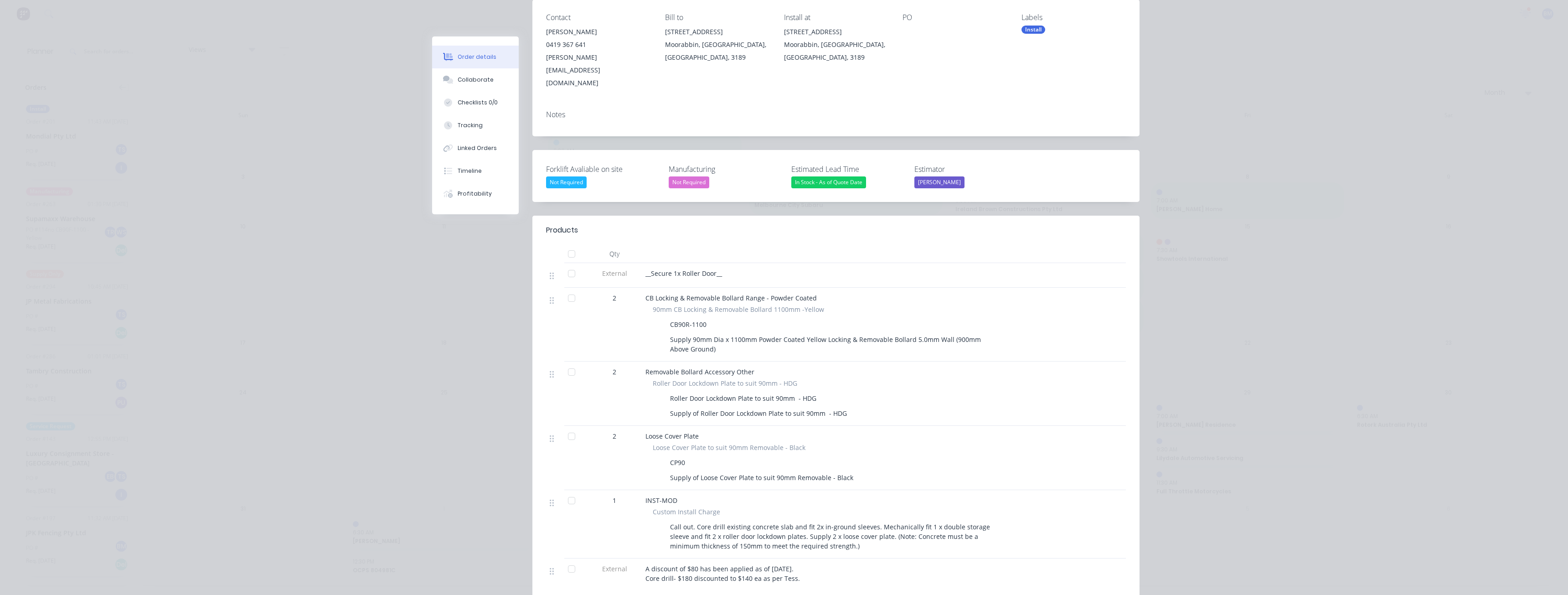
scroll to position [137, 0]
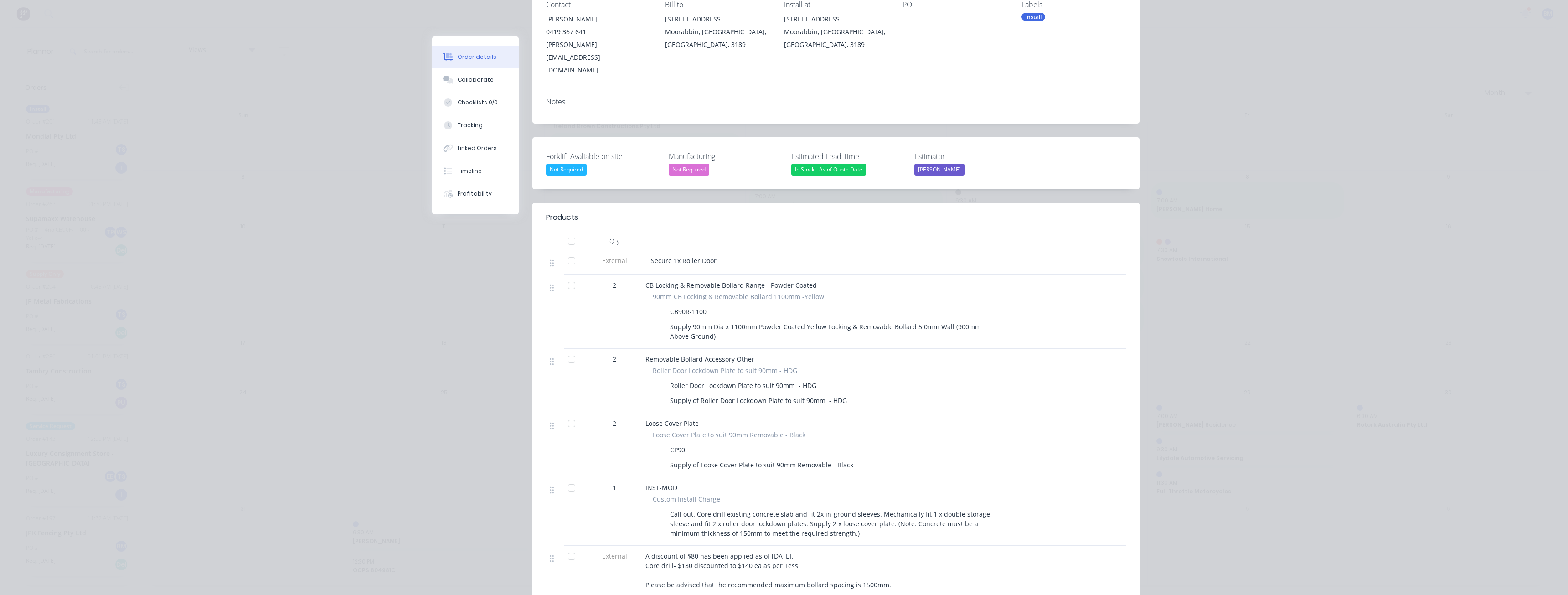
click at [414, 349] on div "Order details Collaborate Checklists 0/0 Tracking Linked Orders Timeline Profit…" at bounding box center [784, 298] width 1568 height 595
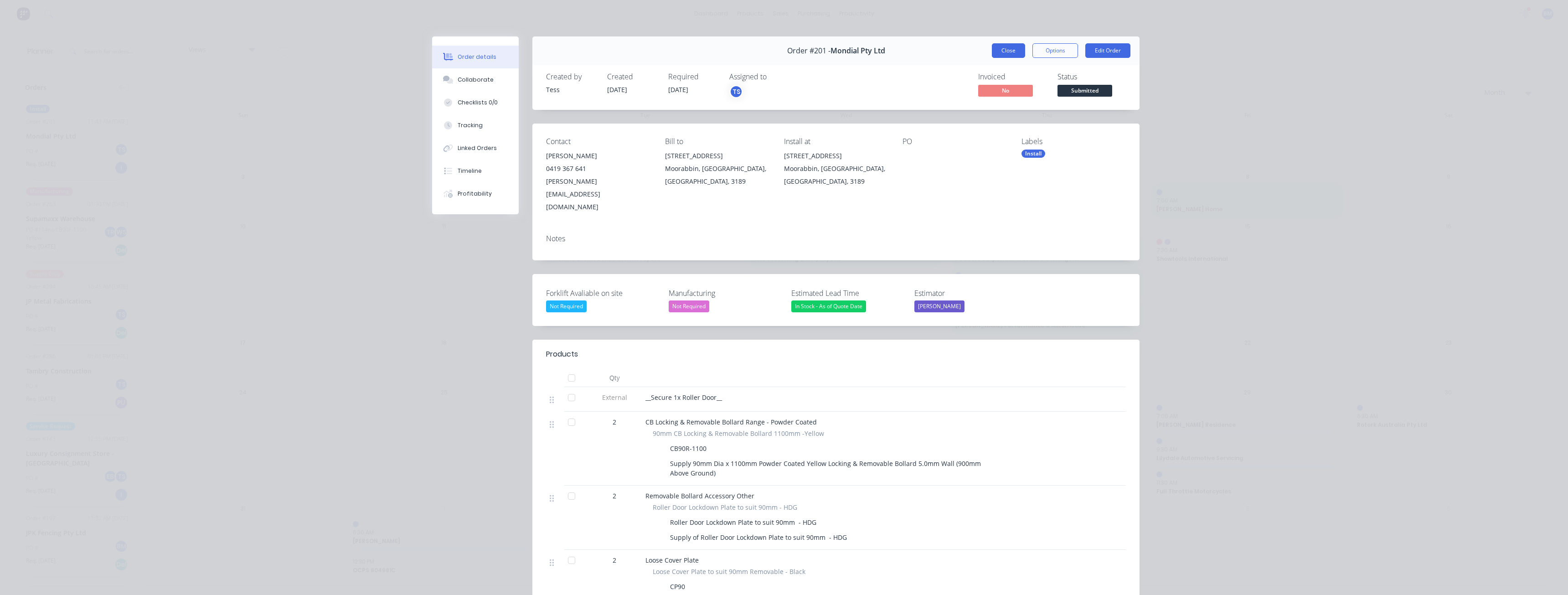
click at [1005, 49] on button "Close" at bounding box center [1008, 50] width 33 height 14
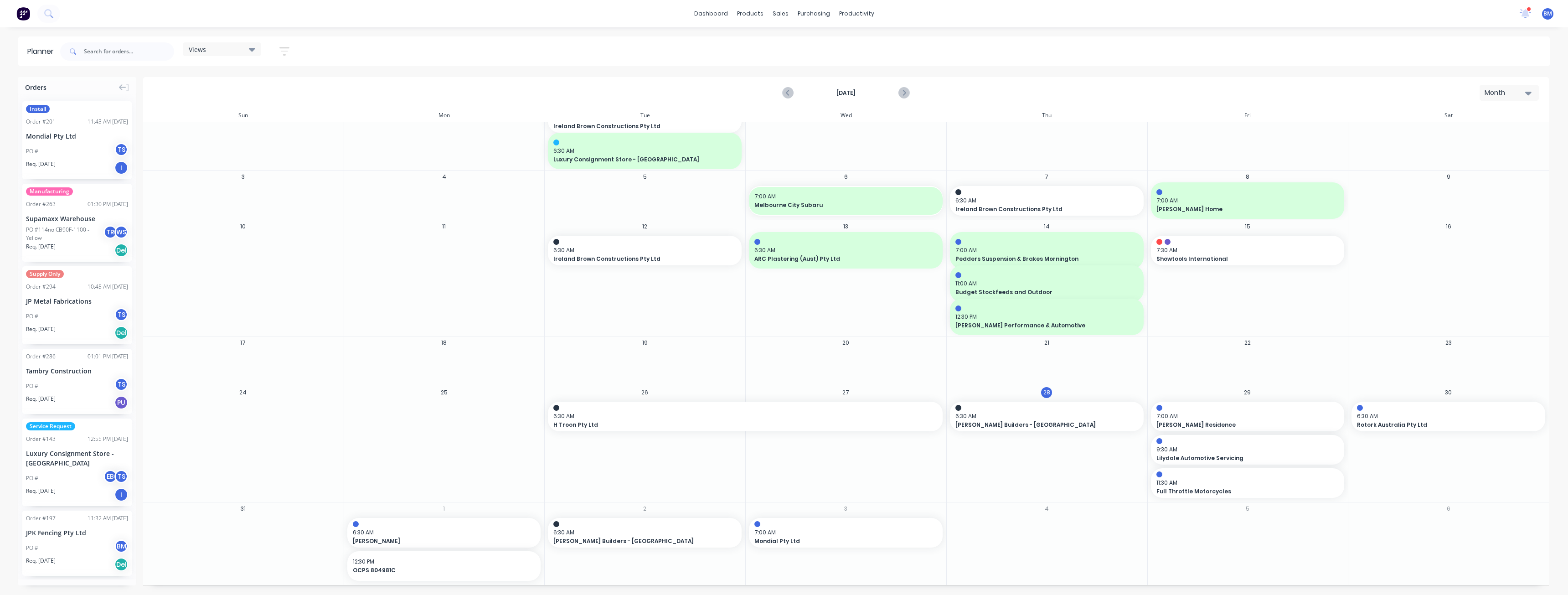
click at [653, 7] on div "dashboard products sales purchasing productivity dashboard products Product Cat…" at bounding box center [784, 13] width 1568 height 27
